Goal: Task Accomplishment & Management: Use online tool/utility

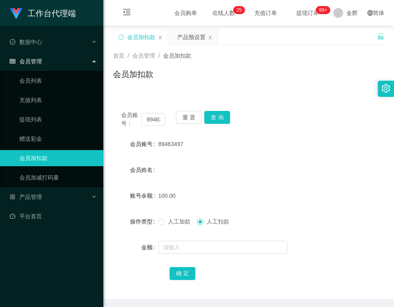
scroll to position [29, 0]
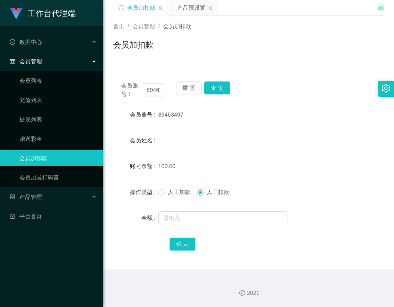
click at [334, 82] on div "会员账号： 89463497 重 置 查 询" at bounding box center [248, 90] width 271 height 17
click at [318, 148] on div "会员姓名" at bounding box center [248, 140] width 271 height 16
click at [246, 65] on div "会员账号： 89463497 重 置 查 询 会员账号 89463497 会员姓名 账号余额 100.00 操作类型 人工加款 人工扣款 金额 确 定" at bounding box center [248, 167] width 271 height 206
click at [218, 89] on button "查 询" at bounding box center [217, 88] width 26 height 13
click at [317, 20] on div "首页 / 会员管理 / 会员加扣款 / 会员加扣款" at bounding box center [248, 40] width 291 height 48
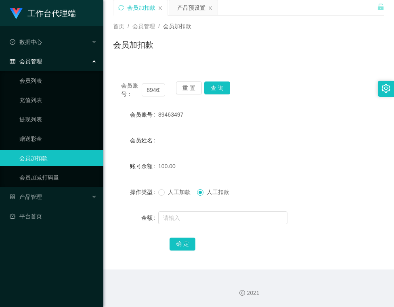
click at [280, 112] on div "89463497" at bounding box center [237, 115] width 158 height 16
click at [270, 65] on div "会员账号： 89463497 重 置 查 询 会员账号 89463497 会员姓名 账号余额 100.00 操作类型 人工加款 人工扣款 金额 确 定" at bounding box center [248, 167] width 271 height 206
click at [274, 120] on div "89463497" at bounding box center [237, 115] width 158 height 16
click at [257, 83] on div "会员账号： 89463497 重 置 查 询" at bounding box center [248, 90] width 271 height 17
click at [246, 170] on div "100.00" at bounding box center [237, 166] width 158 height 16
